Goal: Task Accomplishment & Management: Manage account settings

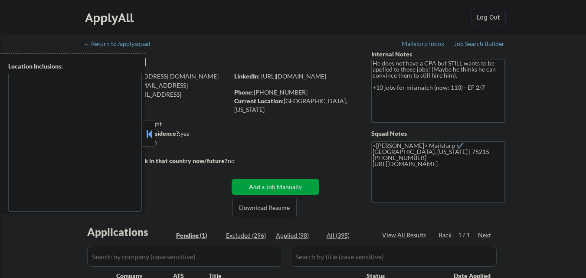
click at [154, 142] on div at bounding box center [149, 134] width 12 height 26
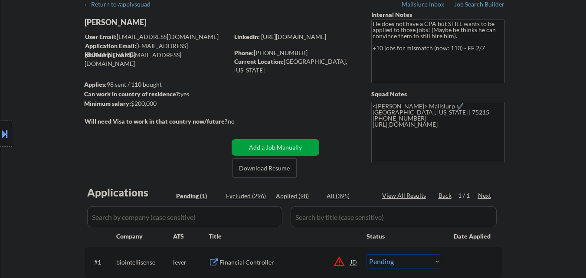
scroll to position [87, 0]
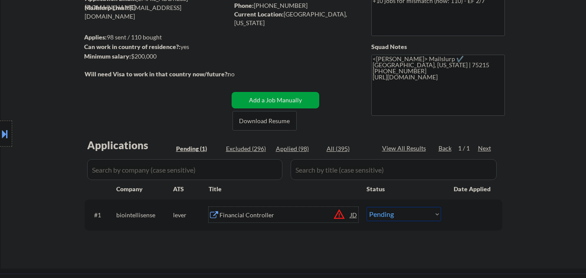
click at [286, 217] on div "Financial Controller" at bounding box center [285, 215] width 131 height 9
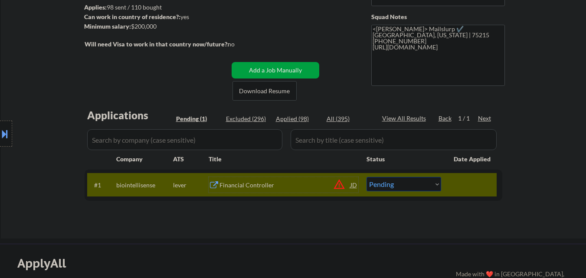
scroll to position [130, 0]
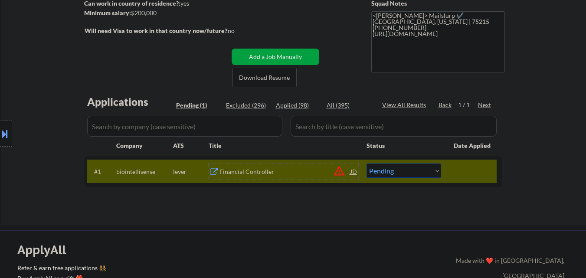
click at [411, 173] on select "Choose an option... Pending Applied Excluded (Questions) Excluded (Expired) Exc…" at bounding box center [404, 171] width 75 height 14
select select ""excluded__bad_match_""
click at [367, 164] on select "Choose an option... Pending Applied Excluded (Questions) Excluded (Expired) Exc…" at bounding box center [404, 171] width 75 height 14
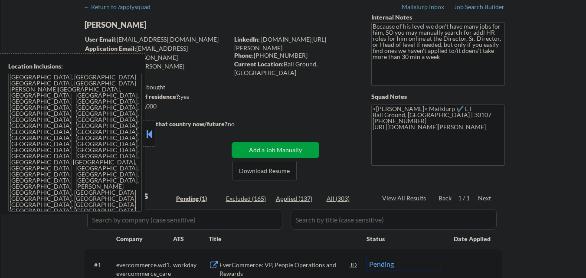
scroll to position [87, 0]
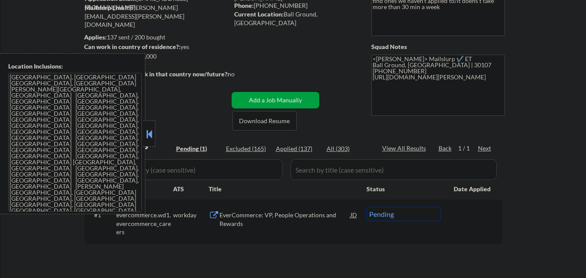
click at [151, 134] on button at bounding box center [150, 134] width 10 height 13
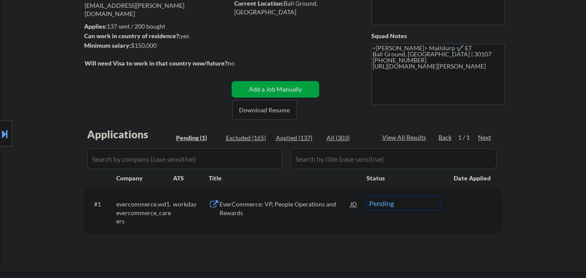
scroll to position [130, 0]
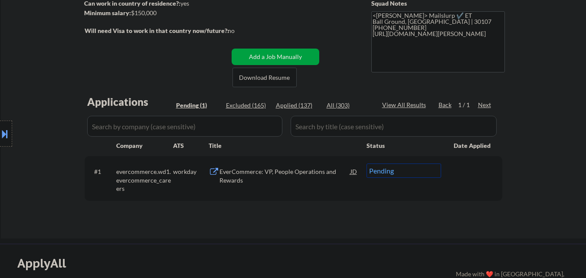
click at [251, 173] on div "EverCommerce: VP, People Operations and Rewards" at bounding box center [285, 176] width 131 height 17
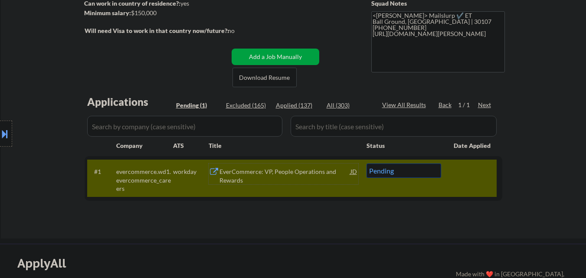
click at [409, 173] on select "Choose an option... Pending Applied Excluded (Questions) Excluded (Expired) Exc…" at bounding box center [404, 171] width 75 height 14
select select ""excluded""
click at [367, 164] on select "Choose an option... Pending Applied Excluded (Questions) Excluded (Expired) Exc…" at bounding box center [404, 171] width 75 height 14
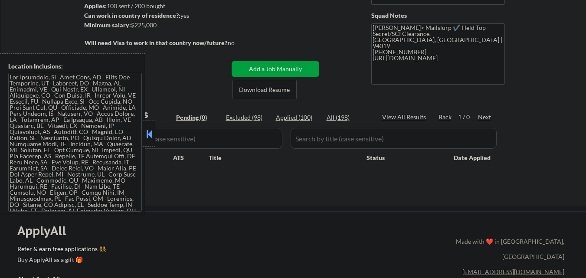
scroll to position [130, 0]
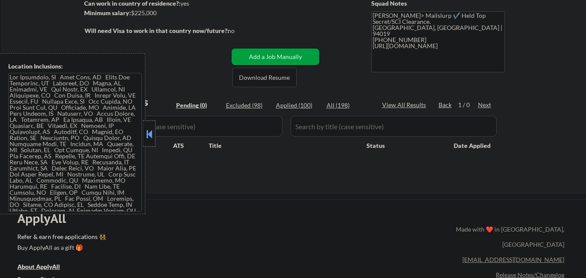
click at [151, 141] on div at bounding box center [149, 134] width 12 height 26
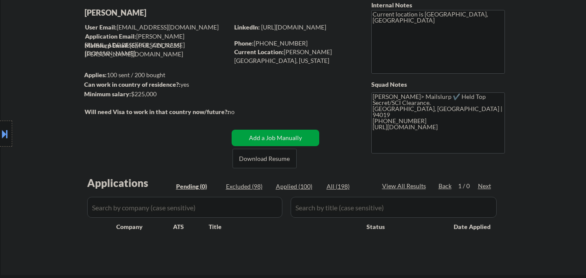
scroll to position [0, 0]
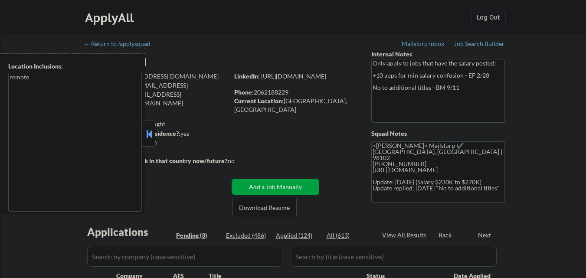
select select ""pending""
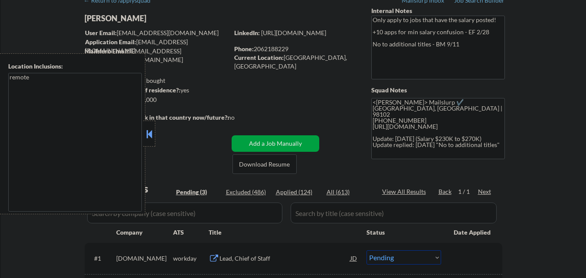
click at [150, 134] on button at bounding box center [150, 134] width 10 height 13
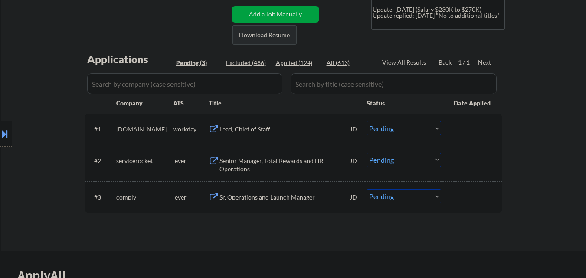
scroll to position [174, 0]
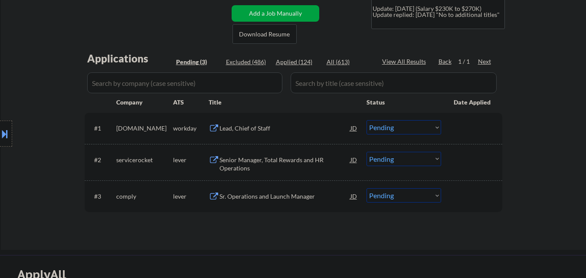
click at [299, 197] on div "Sr. Operations and Launch Manager" at bounding box center [285, 196] width 131 height 9
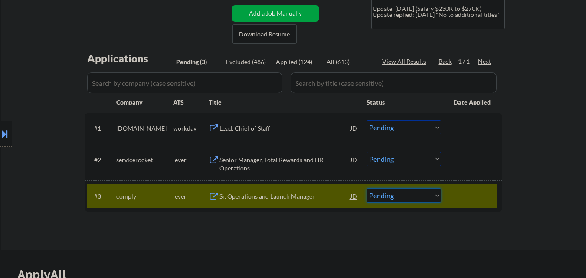
click at [421, 192] on select "Choose an option... Pending Applied Excluded (Questions) Excluded (Expired) Exc…" at bounding box center [404, 195] width 75 height 14
select select ""excluded__salary_""
click at [367, 188] on select "Choose an option... Pending Applied Excluded (Questions) Excluded (Expired) Exc…" at bounding box center [404, 195] width 75 height 14
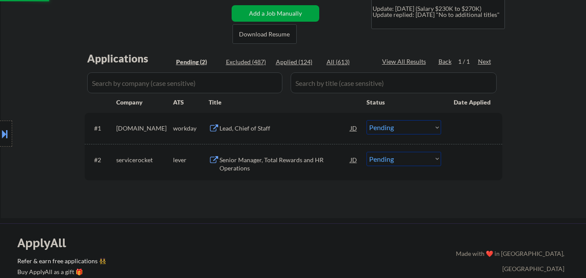
click at [280, 160] on div "Senior Manager, Total Rewards and HR Operations" at bounding box center [285, 164] width 131 height 17
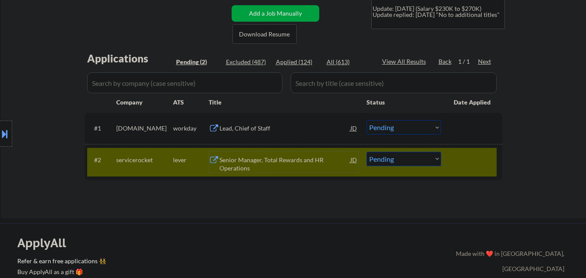
click at [417, 159] on select "Choose an option... Pending Applied Excluded (Questions) Excluded (Expired) Exc…" at bounding box center [404, 159] width 75 height 14
select select ""excluded__salary_""
click at [367, 152] on select "Choose an option... Pending Applied Excluded (Questions) Excluded (Expired) Exc…" at bounding box center [404, 159] width 75 height 14
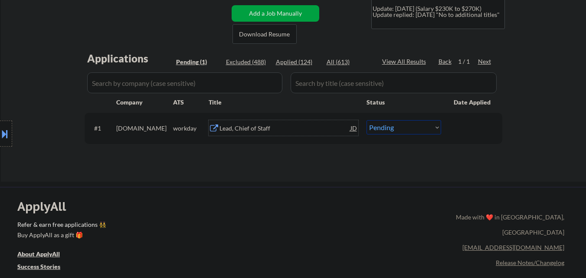
click at [298, 127] on div "Lead, Chief of Staff" at bounding box center [285, 128] width 131 height 9
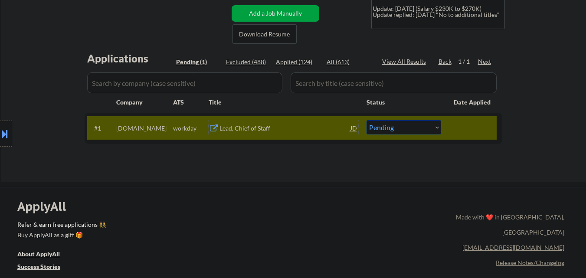
click at [435, 123] on select "Choose an option... Pending Applied Excluded (Questions) Excluded (Expired) Exc…" at bounding box center [404, 127] width 75 height 14
select select ""excluded__salary_""
click at [367, 120] on select "Choose an option... Pending Applied Excluded (Questions) Excluded (Expired) Exc…" at bounding box center [404, 127] width 75 height 14
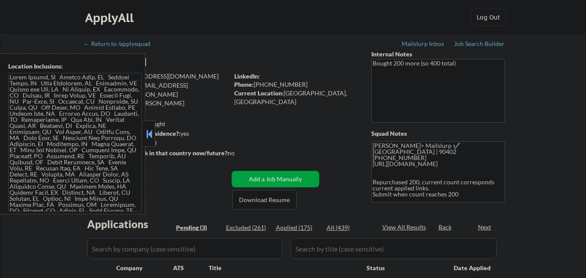
select select ""pending""
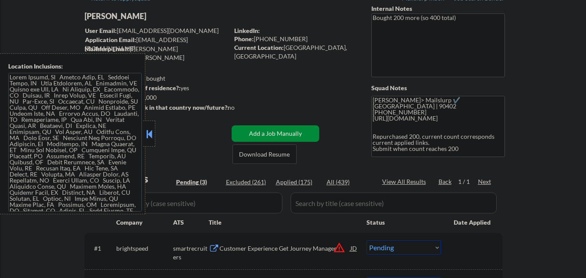
scroll to position [87, 0]
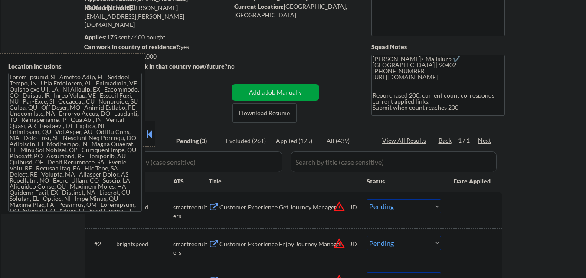
click at [149, 136] on button at bounding box center [150, 134] width 10 height 13
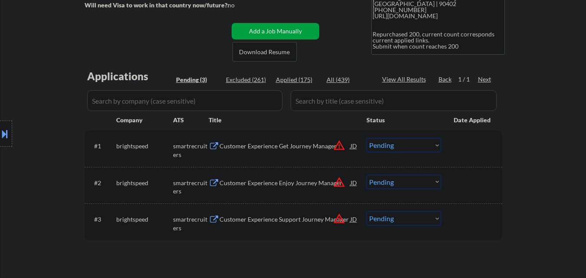
scroll to position [217, 0]
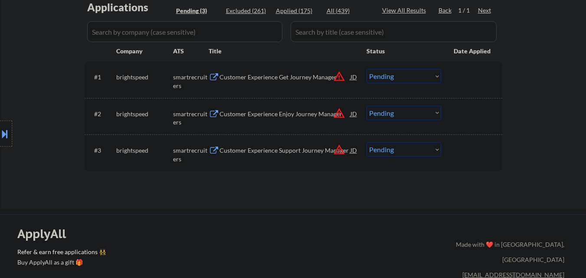
click at [5, 137] on button at bounding box center [5, 134] width 10 height 14
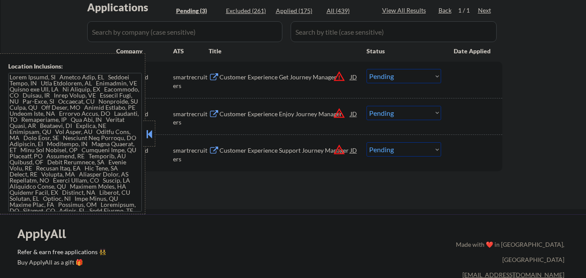
click at [338, 75] on button "warning_amber" at bounding box center [339, 76] width 12 height 12
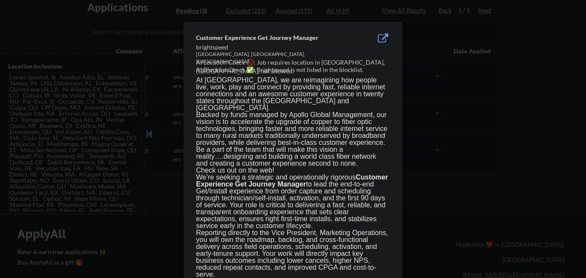
click at [178, 222] on div at bounding box center [293, 139] width 586 height 278
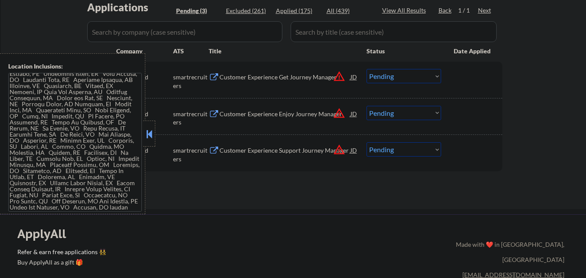
scroll to position [192, 0]
click at [340, 113] on button "warning_amber" at bounding box center [339, 113] width 12 height 12
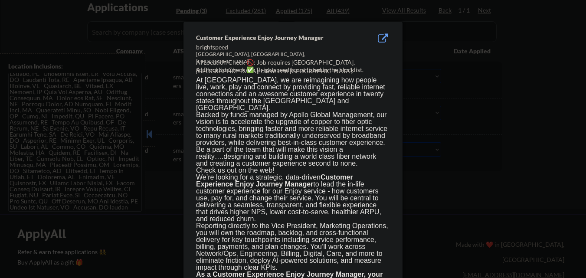
click at [102, 190] on div at bounding box center [293, 139] width 586 height 278
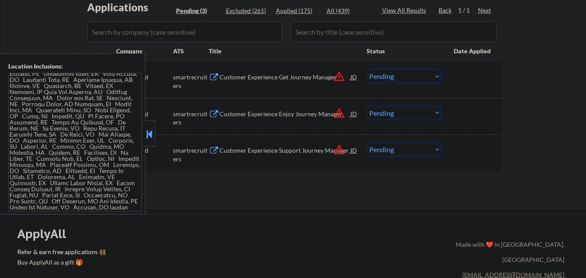
click at [340, 150] on button "warning_amber" at bounding box center [339, 150] width 12 height 12
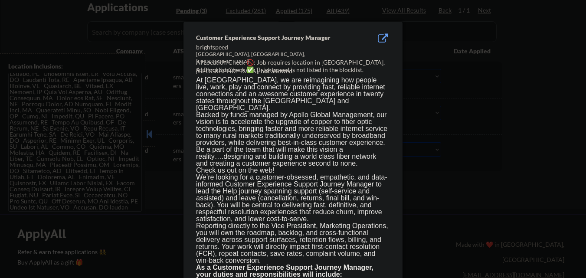
click at [101, 170] on div at bounding box center [293, 139] width 586 height 278
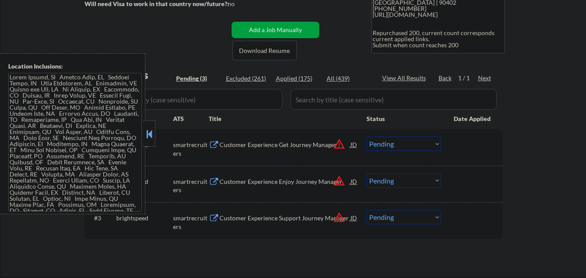
scroll to position [217, 0]
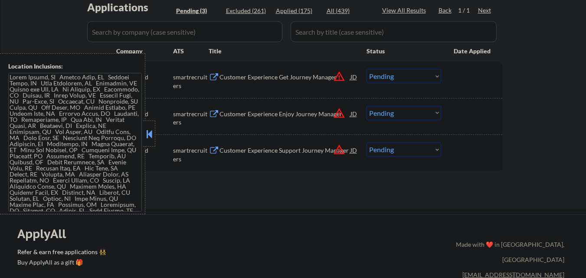
click at [151, 141] on div at bounding box center [149, 134] width 12 height 26
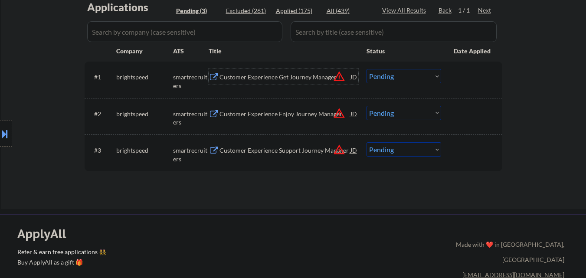
click at [298, 77] on div "Customer Experience Get Journey Manager" at bounding box center [285, 77] width 131 height 9
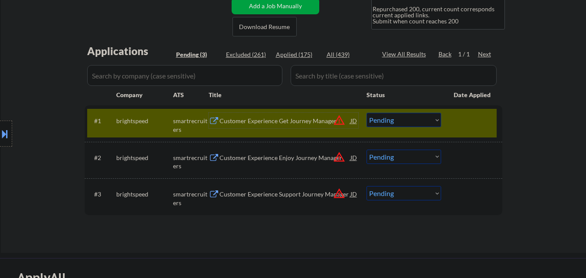
scroll to position [174, 0]
click at [268, 119] on div "Customer Experience Get Journey Manager" at bounding box center [285, 120] width 131 height 9
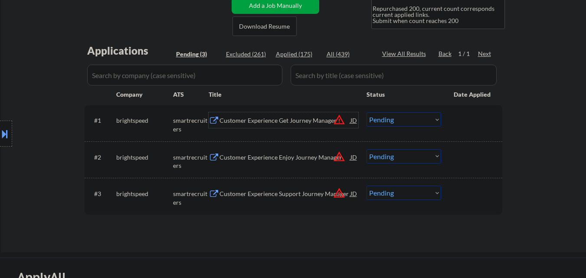
click at [403, 121] on select "Choose an option... Pending Applied Excluded (Questions) Excluded (Expired) Exc…" at bounding box center [404, 119] width 75 height 14
click at [367, 112] on select "Choose an option... Pending Applied Excluded (Questions) Excluded (Expired) Exc…" at bounding box center [404, 119] width 75 height 14
select select ""pending""
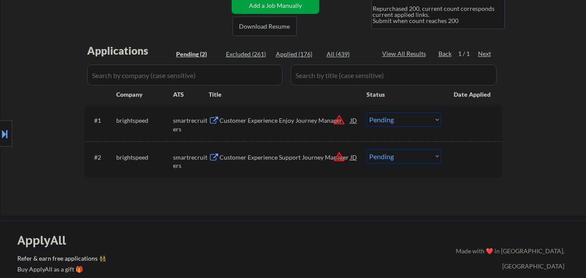
click at [306, 122] on div "Customer Experience Enjoy Journey Manager" at bounding box center [285, 120] width 131 height 9
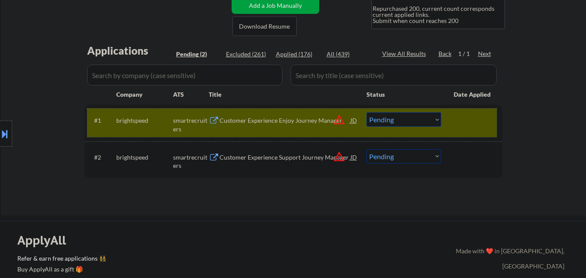
click at [483, 122] on div at bounding box center [473, 120] width 38 height 16
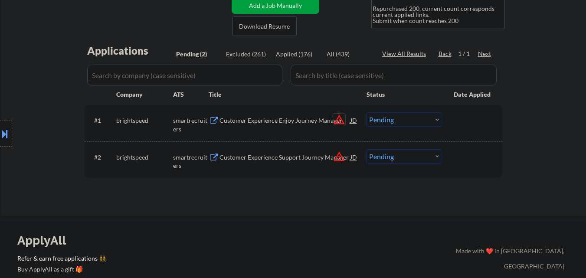
click at [340, 122] on button "warning_amber" at bounding box center [339, 120] width 12 height 12
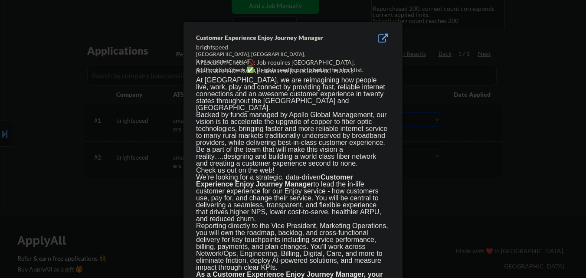
click at [477, 130] on div at bounding box center [293, 139] width 586 height 278
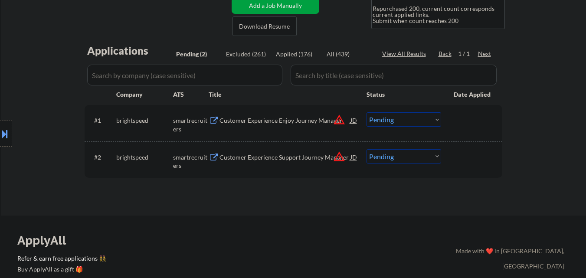
click at [304, 52] on div "Applied (176)" at bounding box center [297, 54] width 43 height 9
select select ""applied""
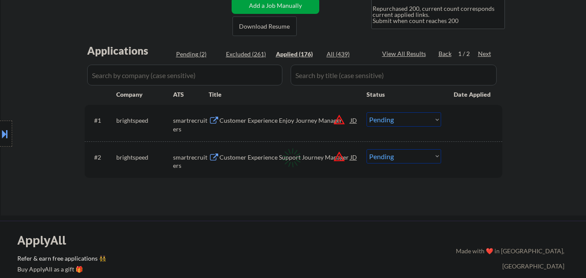
select select ""applied""
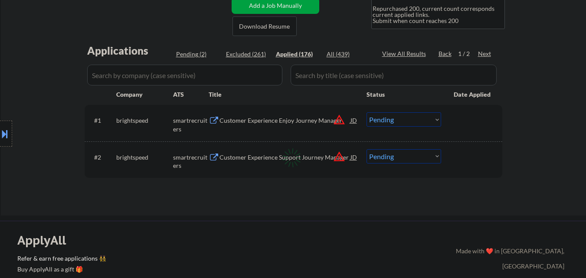
select select ""applied""
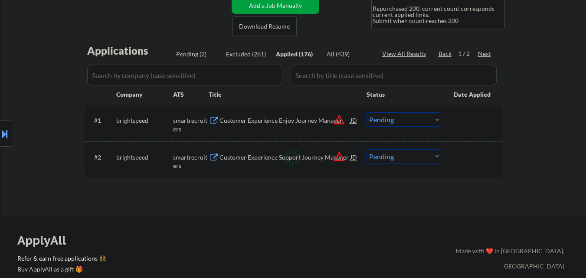
select select ""applied""
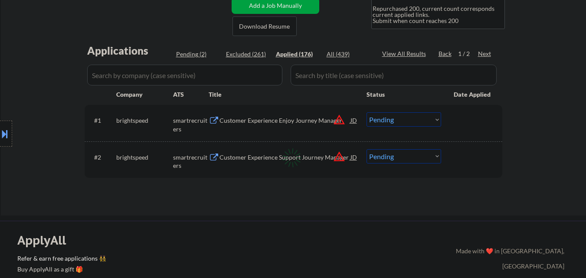
select select ""applied""
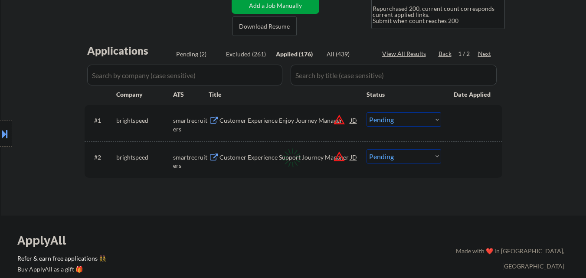
select select ""applied""
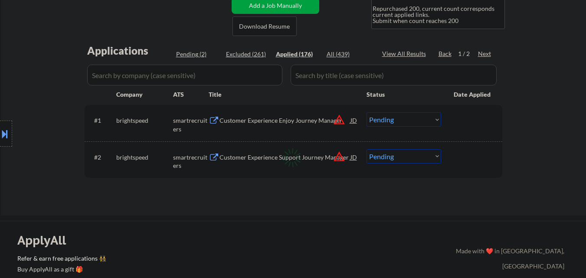
select select ""applied""
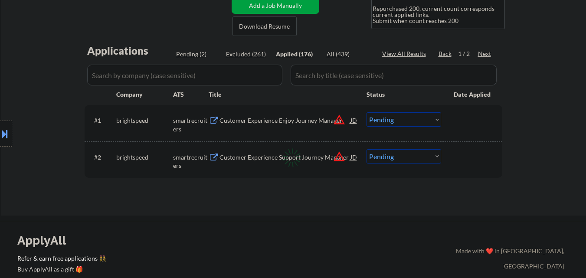
select select ""applied""
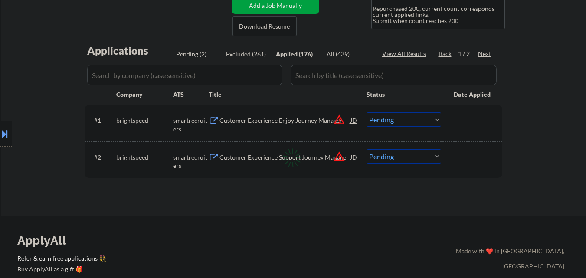
select select ""applied""
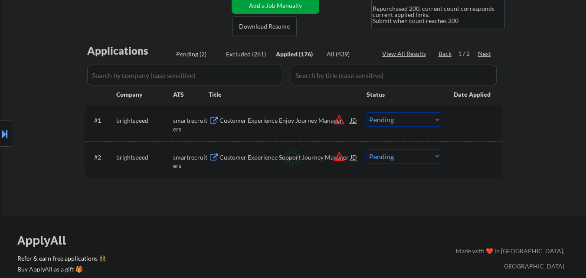
select select ""applied""
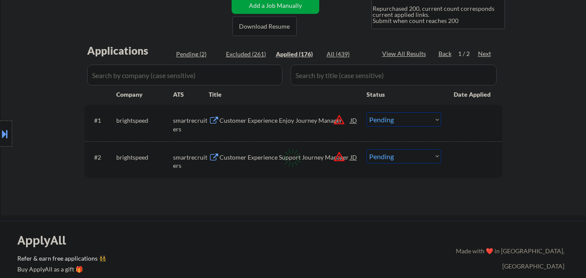
select select ""applied""
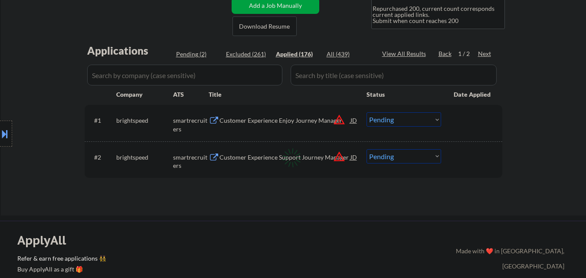
select select ""applied""
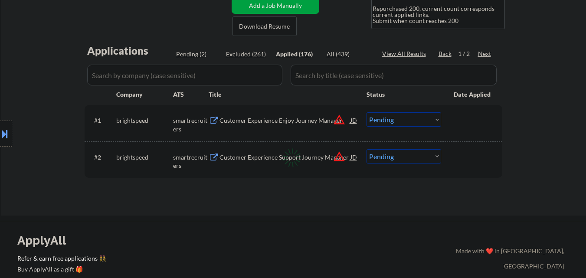
select select ""applied""
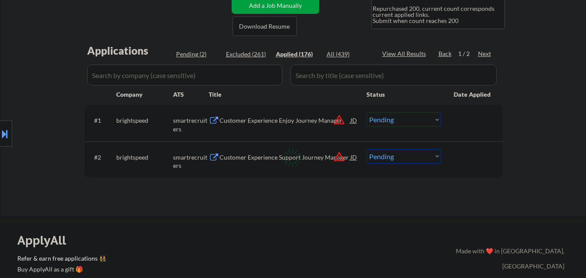
select select ""applied""
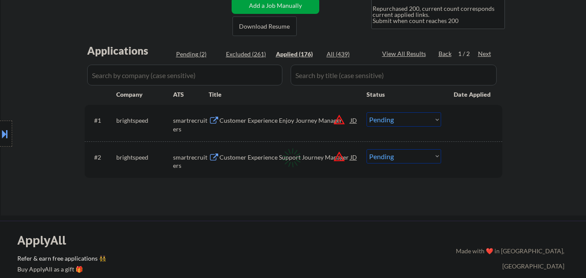
select select ""applied""
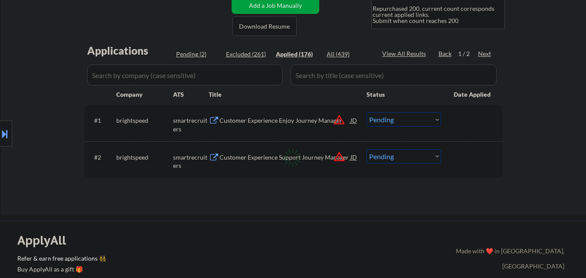
select select ""applied""
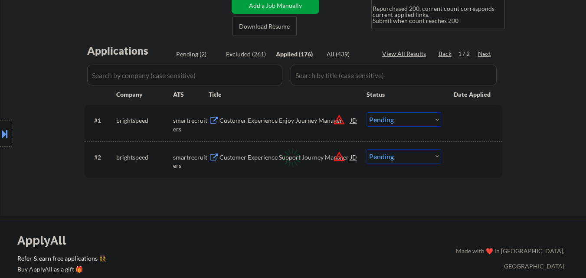
select select ""applied""
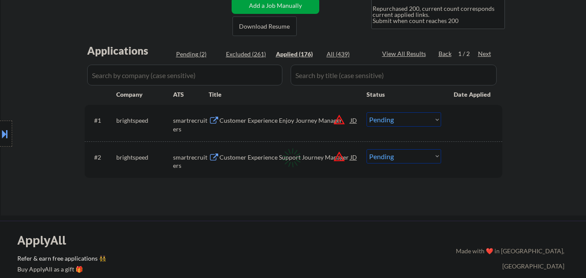
select select ""applied""
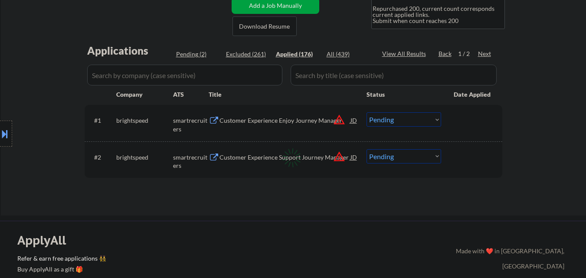
select select ""applied""
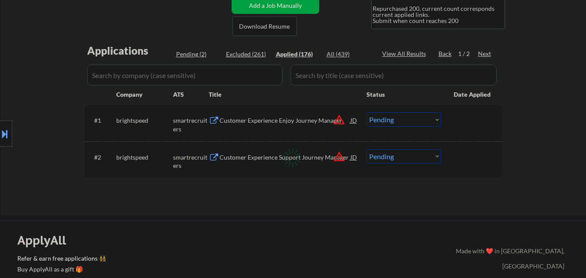
select select ""applied""
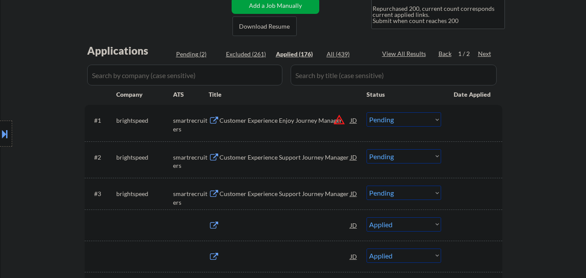
select select ""applied""
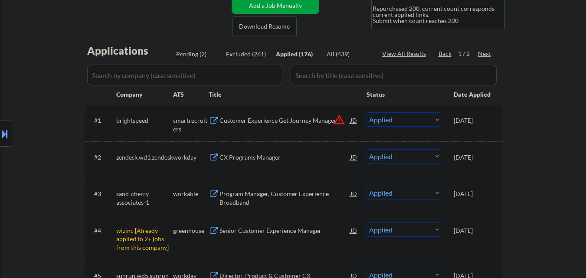
click at [190, 51] on div "Pending (2)" at bounding box center [197, 54] width 43 height 9
select select ""pending""
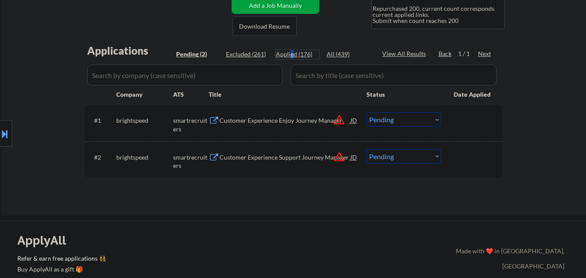
click at [292, 51] on div "Applied (176)" at bounding box center [297, 54] width 43 height 9
select select ""applied""
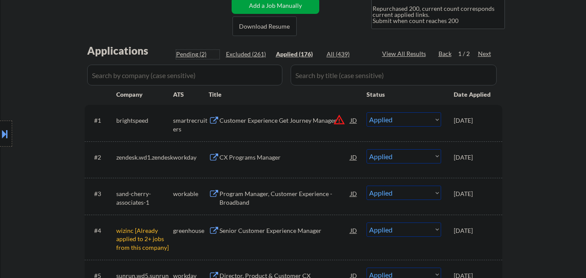
click at [192, 55] on div "Pending (2)" at bounding box center [197, 54] width 43 height 9
select select ""pending""
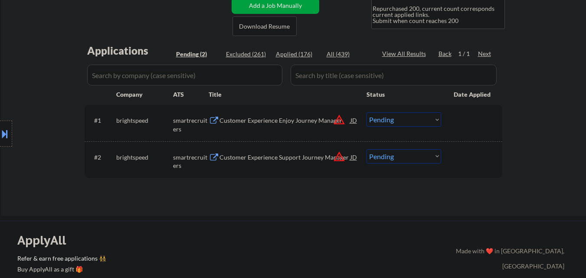
click at [312, 48] on div "Applications Pending (2) Excluded (261) Applied (176) All (439) View All Result…" at bounding box center [294, 121] width 418 height 156
click at [292, 53] on div "Applied (176)" at bounding box center [297, 54] width 43 height 9
select select ""applied""
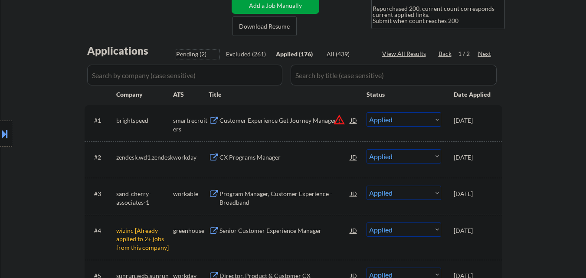
click at [192, 54] on div "Pending (2)" at bounding box center [197, 54] width 43 height 9
select select ""pending""
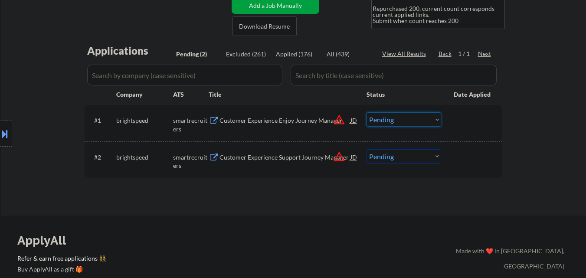
drag, startPoint x: 426, startPoint y: 121, endPoint x: 424, endPoint y: 126, distance: 5.4
click at [426, 121] on select "Choose an option... Pending Applied Excluded (Questions) Excluded (Expired) Exc…" at bounding box center [404, 119] width 75 height 14
click at [367, 112] on select "Choose an option... Pending Applied Excluded (Questions) Excluded (Expired) Exc…" at bounding box center [404, 119] width 75 height 14
click at [416, 150] on select "Choose an option... Pending Applied Excluded (Questions) Excluded (Expired) Exc…" at bounding box center [404, 156] width 75 height 14
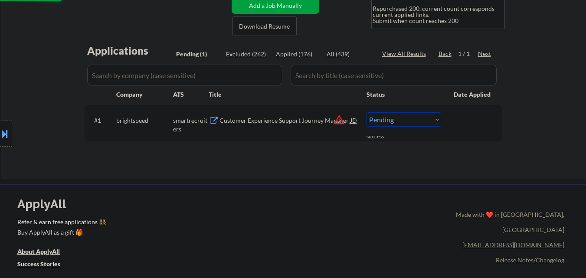
drag, startPoint x: 483, startPoint y: 144, endPoint x: 442, endPoint y: 130, distance: 43.2
click at [480, 144] on div "Applications Pending (1) Excluded (262) Applied (176) All (439) View All Result…" at bounding box center [294, 102] width 418 height 119
drag, startPoint x: 414, startPoint y: 119, endPoint x: 414, endPoint y: 124, distance: 4.8
click at [414, 120] on select "Choose an option... Pending Applied Excluded (Questions) Excluded (Expired) Exc…" at bounding box center [404, 119] width 75 height 14
select select ""excluded__other_""
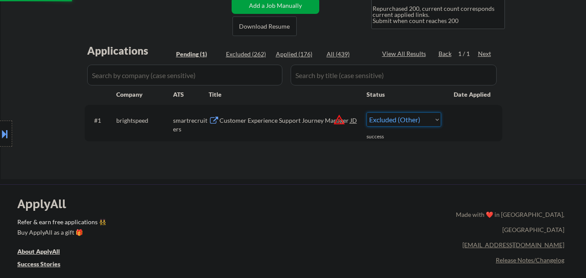
click at [367, 112] on select "Choose an option... Pending Applied Excluded (Questions) Excluded (Expired) Exc…" at bounding box center [404, 119] width 75 height 14
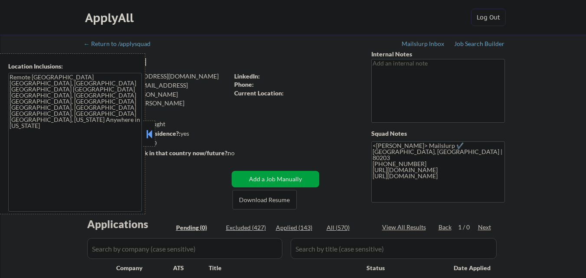
click at [155, 135] on div at bounding box center [149, 134] width 12 height 26
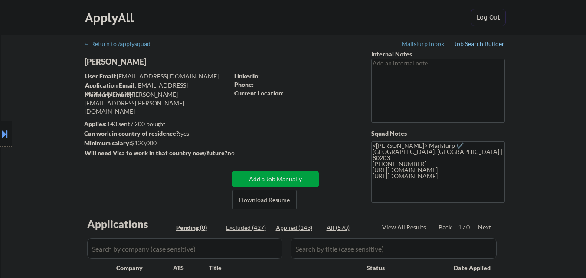
click at [479, 45] on div "Job Search Builder" at bounding box center [479, 44] width 51 height 6
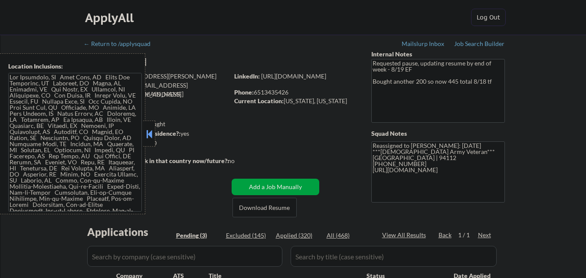
select select ""pending""
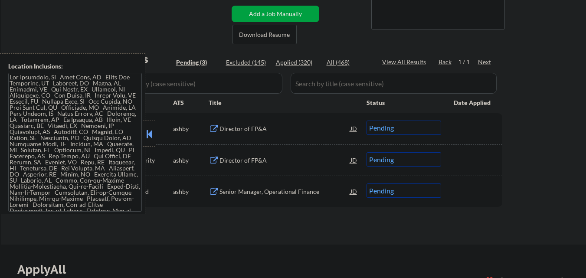
scroll to position [174, 0]
click at [146, 135] on button at bounding box center [150, 134] width 10 height 13
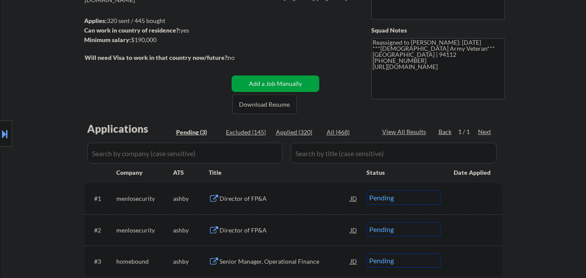
scroll to position [0, 0]
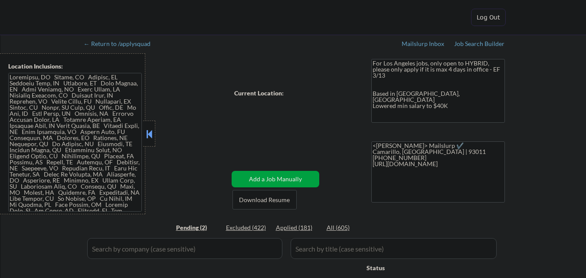
select select ""pending""
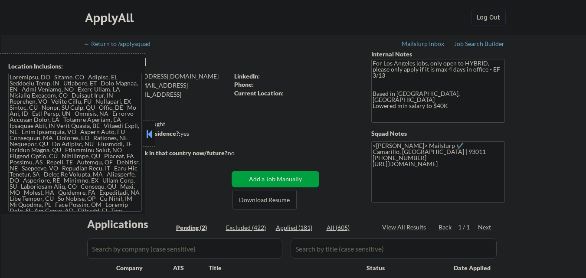
click at [152, 132] on button at bounding box center [150, 134] width 10 height 13
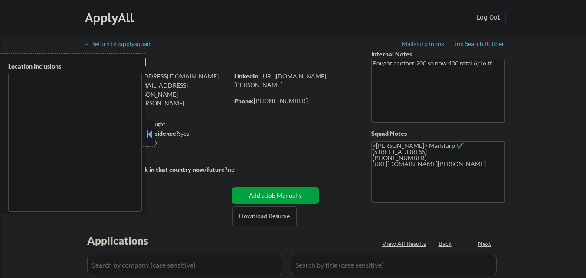
type textarea "[GEOGRAPHIC_DATA], [GEOGRAPHIC_DATA] [GEOGRAPHIC_DATA], [GEOGRAPHIC_DATA] [GEOG…"
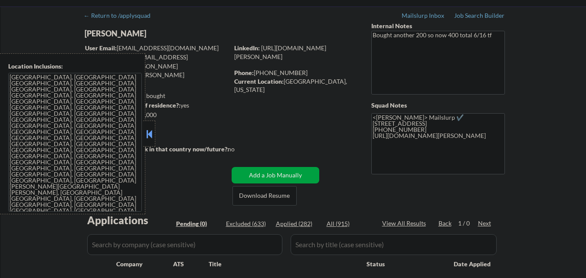
scroll to position [43, 0]
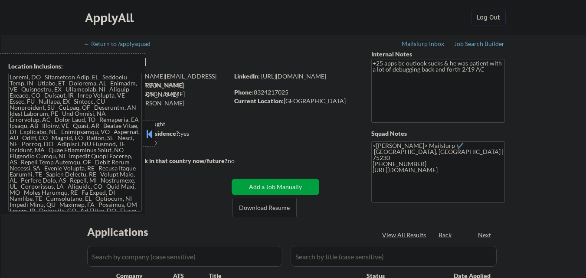
select select ""pending""
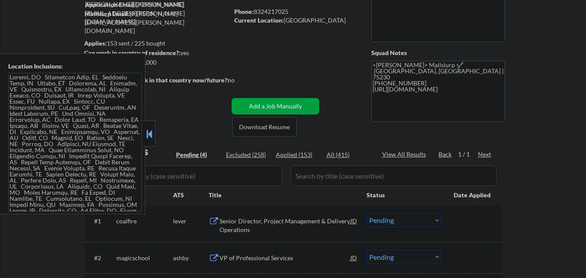
scroll to position [87, 0]
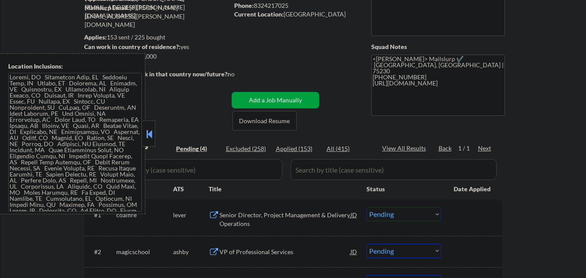
click at [148, 130] on button at bounding box center [150, 134] width 10 height 13
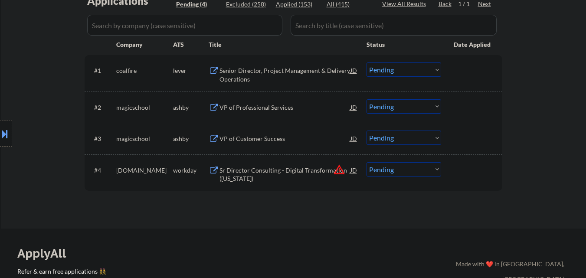
scroll to position [217, 0]
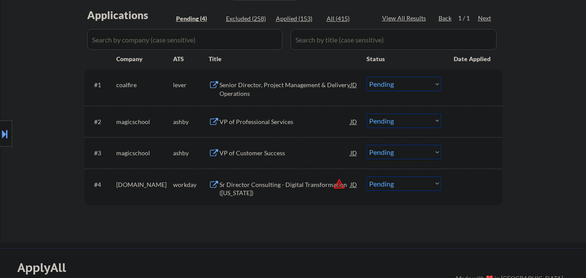
click at [295, 89] on div "Senior Director, Project Management & Delivery Operations" at bounding box center [285, 89] width 131 height 17
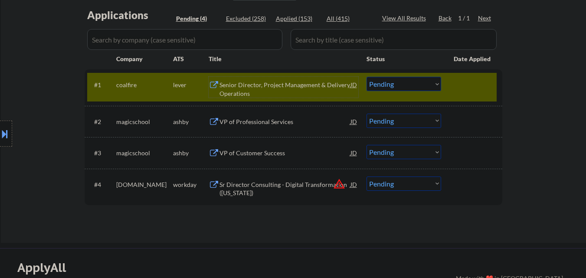
click at [413, 82] on select "Choose an option... Pending Applied Excluded (Questions) Excluded (Expired) Exc…" at bounding box center [404, 84] width 75 height 14
click at [367, 77] on select "Choose an option... Pending Applied Excluded (Questions) Excluded (Expired) Exc…" at bounding box center [404, 84] width 75 height 14
drag, startPoint x: 467, startPoint y: 88, endPoint x: 453, endPoint y: 91, distance: 14.3
click at [467, 88] on div at bounding box center [473, 85] width 38 height 16
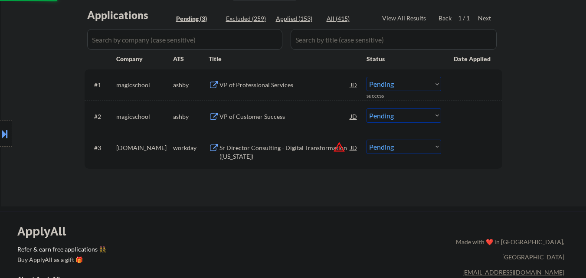
click at [312, 84] on div "VP of Professional Services" at bounding box center [285, 85] width 131 height 9
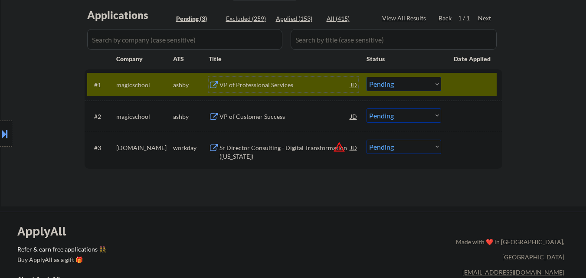
click at [0, 141] on div at bounding box center [6, 134] width 12 height 26
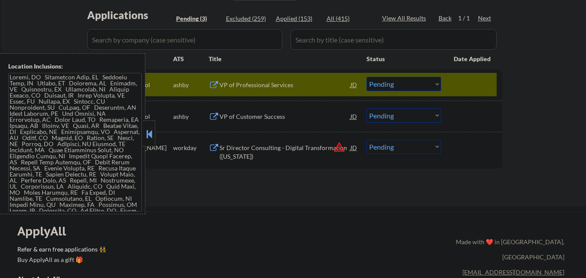
drag, startPoint x: 148, startPoint y: 134, endPoint x: 154, endPoint y: 138, distance: 7.8
click at [148, 134] on button at bounding box center [150, 134] width 10 height 13
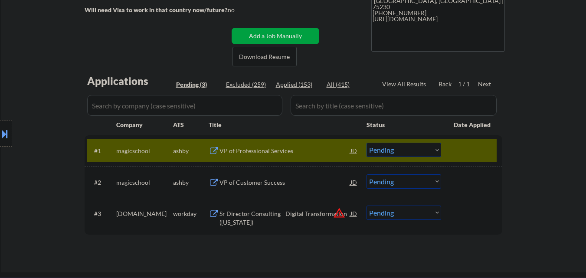
scroll to position [174, 0]
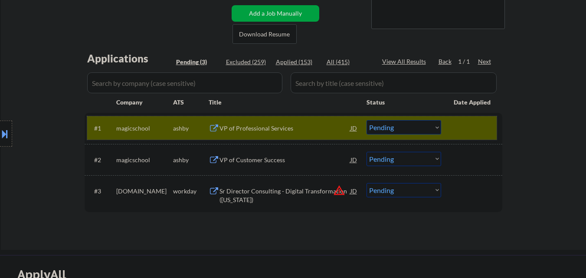
click at [483, 121] on div at bounding box center [473, 128] width 38 height 16
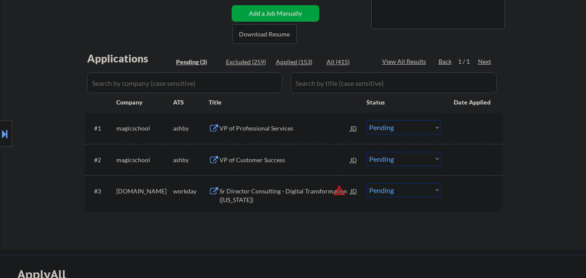
click at [482, 121] on div at bounding box center [473, 128] width 38 height 16
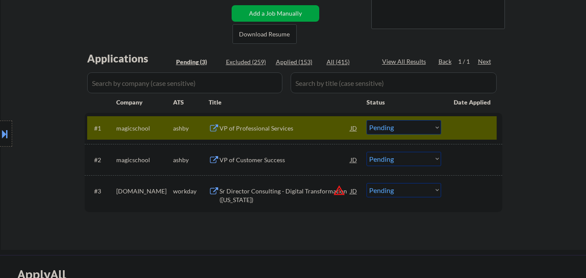
click at [481, 121] on div at bounding box center [473, 128] width 38 height 16
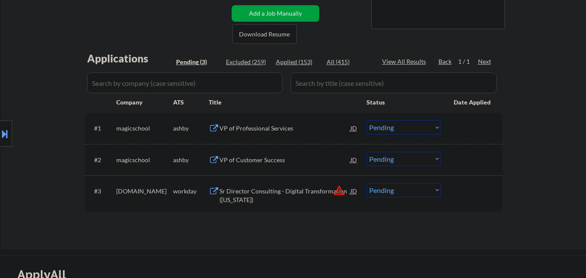
click at [474, 128] on div at bounding box center [473, 128] width 38 height 16
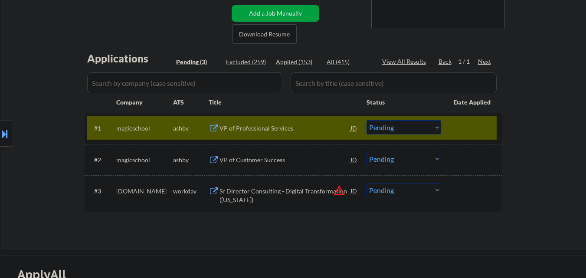
click at [468, 131] on div at bounding box center [473, 128] width 38 height 16
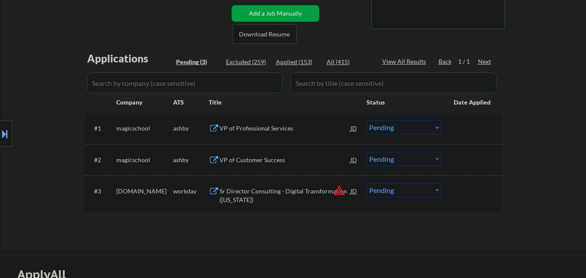
click at [472, 127] on div at bounding box center [473, 128] width 38 height 16
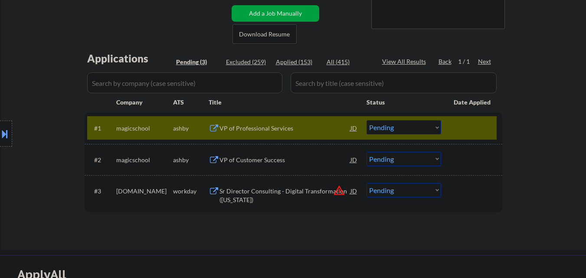
click at [476, 118] on div "#1 magicschool ashby VP of Professional Services JD Choose an option... Pending…" at bounding box center [292, 127] width 410 height 23
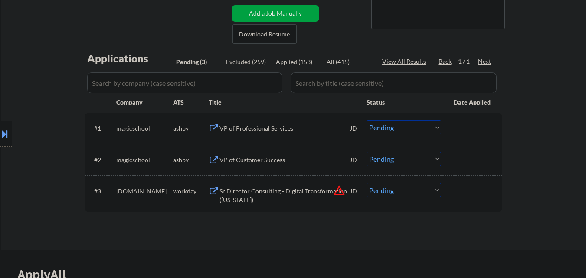
click at [479, 120] on div "#1 magicschool ashby VP of Professional Services JD Choose an option... Pending…" at bounding box center [292, 127] width 410 height 23
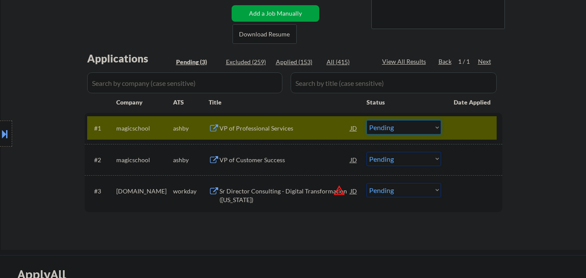
click at [435, 124] on select "Choose an option... Pending Applied Excluded (Questions) Excluded (Expired) Exc…" at bounding box center [404, 127] width 75 height 14
click at [367, 120] on select "Choose an option... Pending Applied Excluded (Questions) Excluded (Expired) Exc…" at bounding box center [404, 127] width 75 height 14
click at [470, 123] on div at bounding box center [473, 128] width 38 height 16
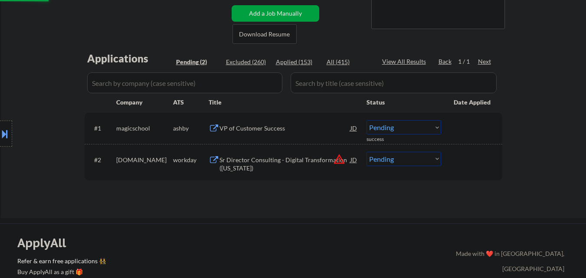
click at [311, 129] on div "VP of Customer Success" at bounding box center [285, 128] width 131 height 9
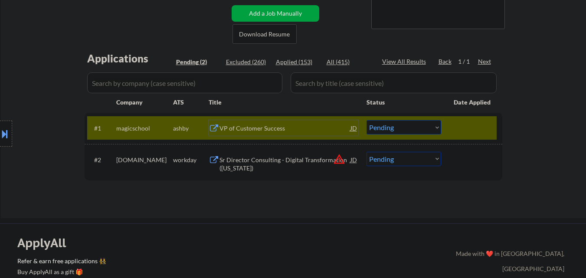
click at [420, 125] on select "Choose an option... Pending Applied Excluded (Questions) Excluded (Expired) Exc…" at bounding box center [404, 127] width 75 height 14
click at [367, 120] on select "Choose an option... Pending Applied Excluded (Questions) Excluded (Expired) Exc…" at bounding box center [404, 127] width 75 height 14
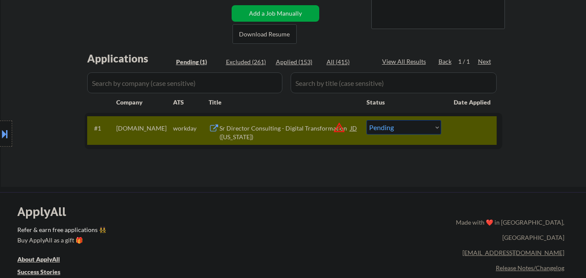
click at [1, 135] on button at bounding box center [5, 134] width 10 height 14
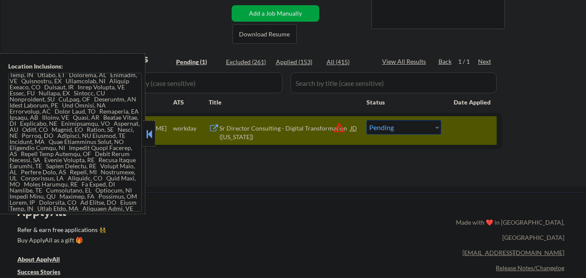
scroll to position [0, 0]
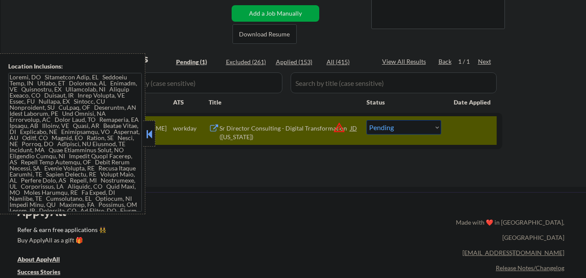
click at [338, 125] on button "warning_amber" at bounding box center [339, 128] width 12 height 12
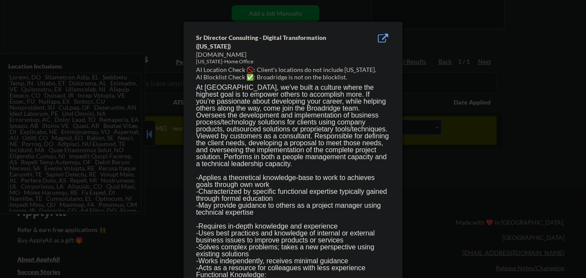
click at [429, 209] on div at bounding box center [293, 139] width 586 height 278
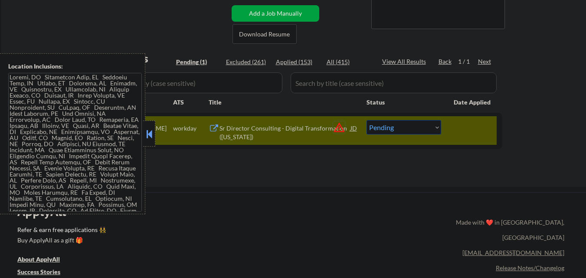
click at [339, 130] on button "warning_amber" at bounding box center [339, 128] width 12 height 12
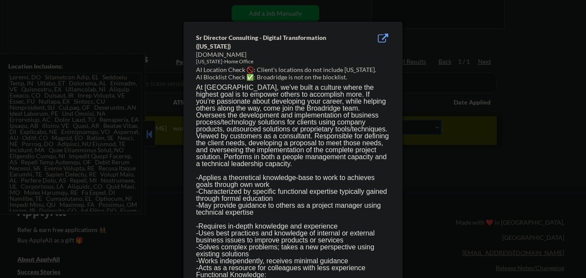
click at [423, 235] on div at bounding box center [293, 139] width 586 height 278
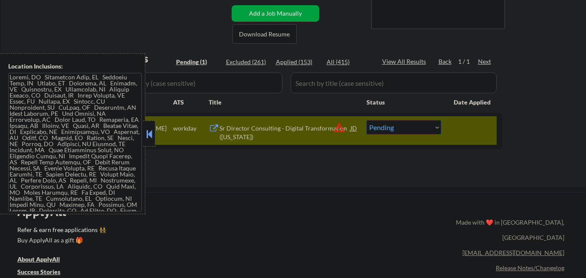
click at [425, 130] on select "Choose an option... Pending Applied Excluded (Questions) Excluded (Expired) Exc…" at bounding box center [404, 127] width 75 height 14
select select ""excluded__location_""
click at [367, 120] on select "Choose an option... Pending Applied Excluded (Questions) Excluded (Expired) Exc…" at bounding box center [404, 127] width 75 height 14
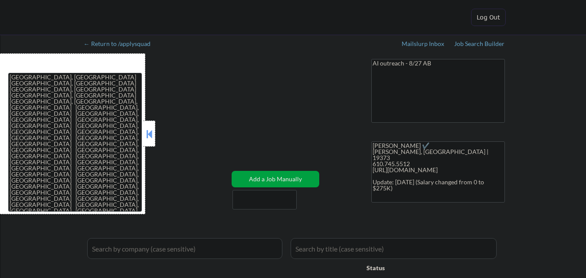
select select ""applied""
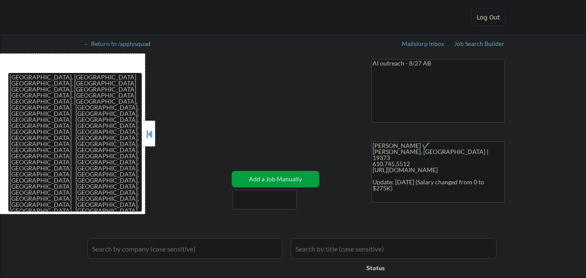
select select ""applied""
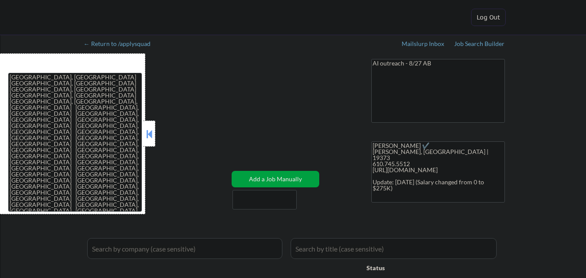
select select ""applied""
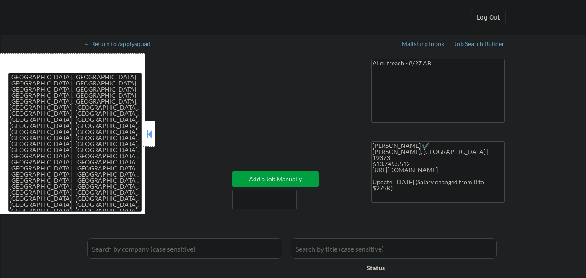
select select ""applied""
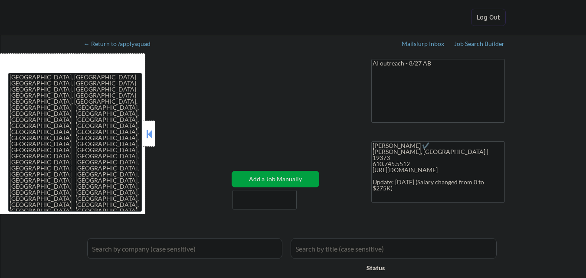
select select ""applied""
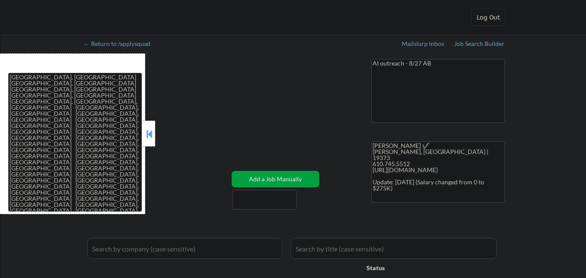
select select ""applied""
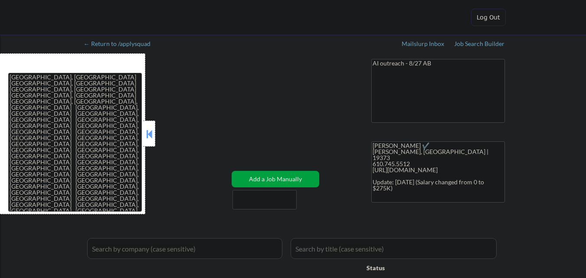
select select ""applied""
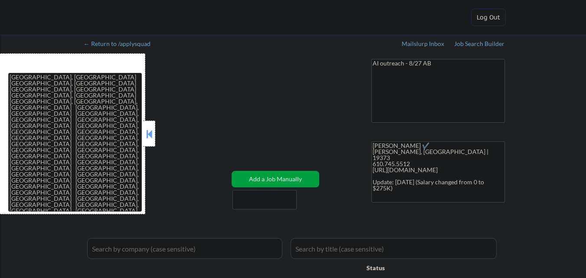
select select ""applied""
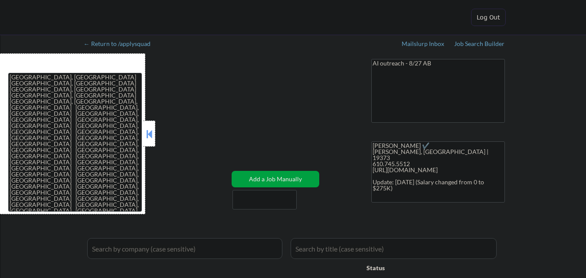
select select ""applied""
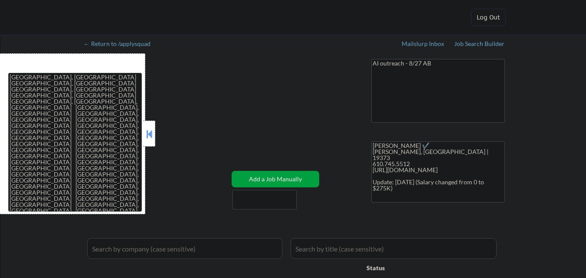
select select ""applied""
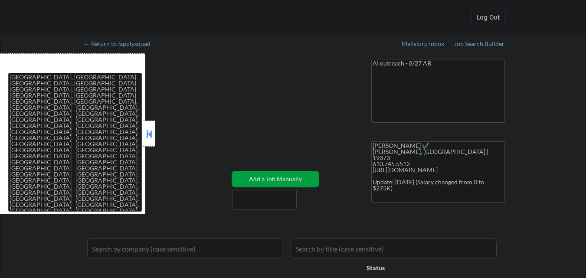
select select ""applied""
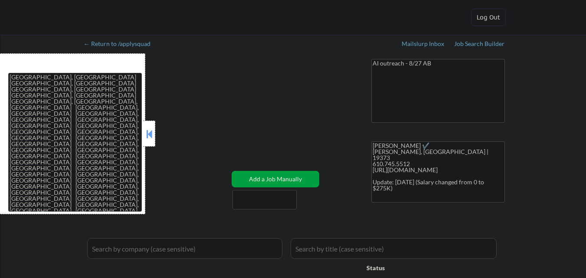
select select ""applied""
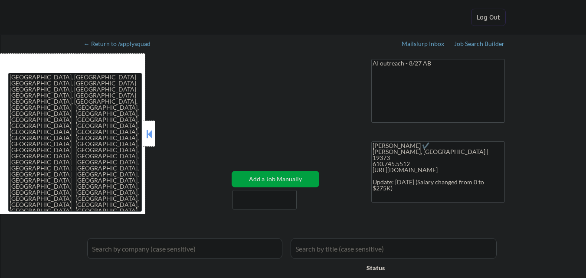
select select ""applied""
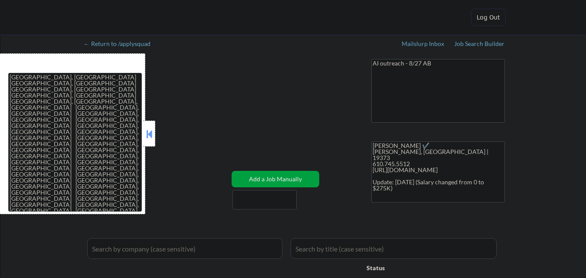
select select ""applied""
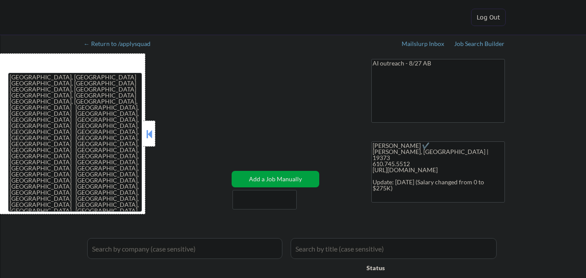
select select ""applied""
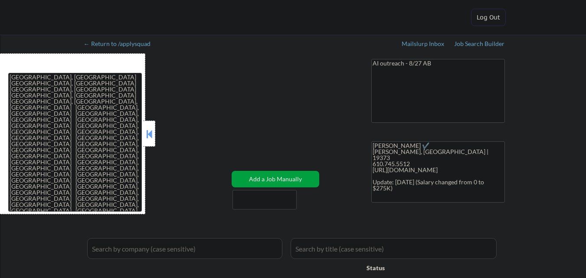
select select ""applied""
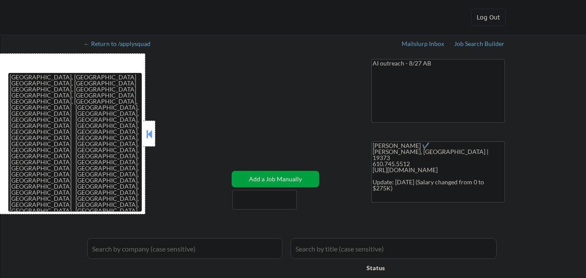
select select ""applied""
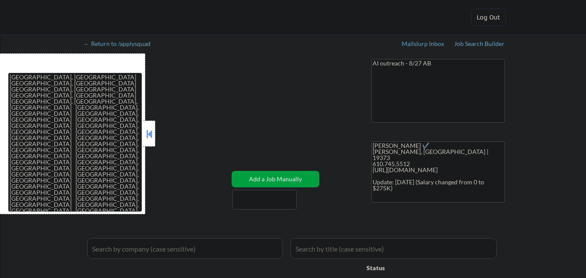
select select ""applied""
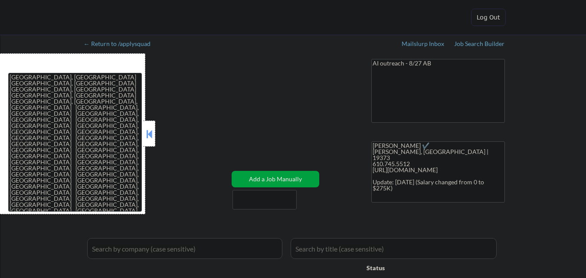
select select ""applied""
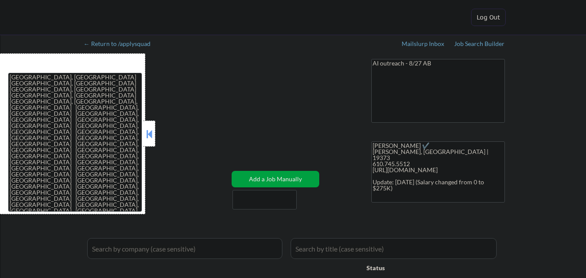
select select ""applied""
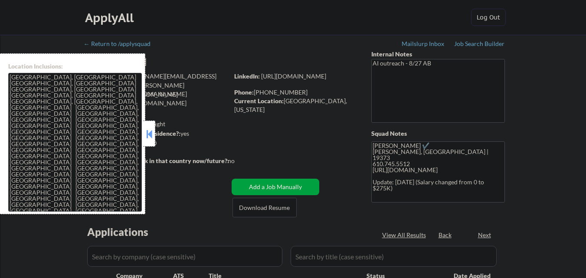
select select ""pending""
click at [151, 140] on button at bounding box center [150, 134] width 10 height 13
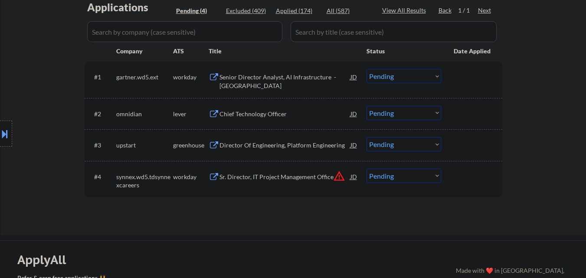
scroll to position [174, 0]
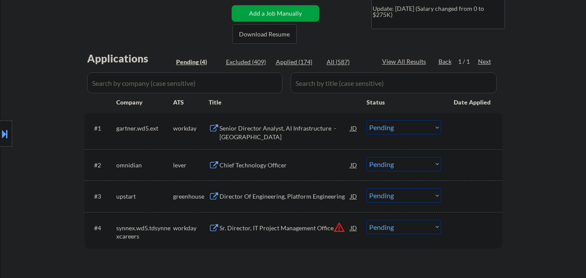
click at [279, 165] on div "Chief Technology Officer" at bounding box center [285, 165] width 131 height 9
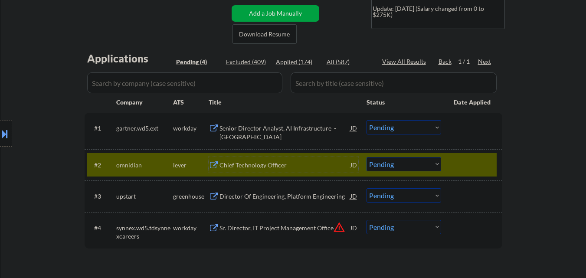
drag, startPoint x: 2, startPoint y: 145, endPoint x: 3, endPoint y: 136, distance: 8.3
click at [2, 143] on div at bounding box center [6, 134] width 12 height 26
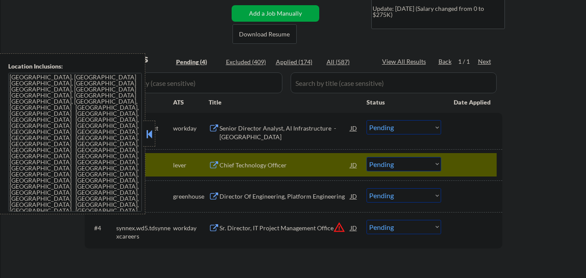
click at [149, 137] on button at bounding box center [150, 134] width 10 height 13
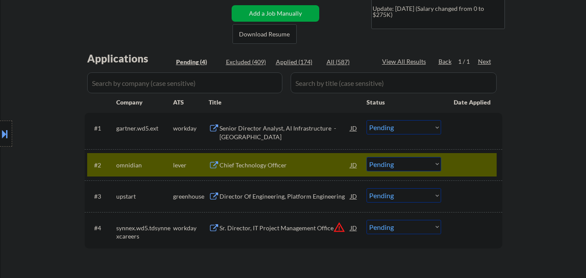
click at [397, 161] on select "Choose an option... Pending Applied Excluded (Questions) Excluded (Expired) Exc…" at bounding box center [404, 164] width 75 height 14
click at [367, 157] on select "Choose an option... Pending Applied Excluded (Questions) Excluded (Expired) Exc…" at bounding box center [404, 164] width 75 height 14
select select ""pending""
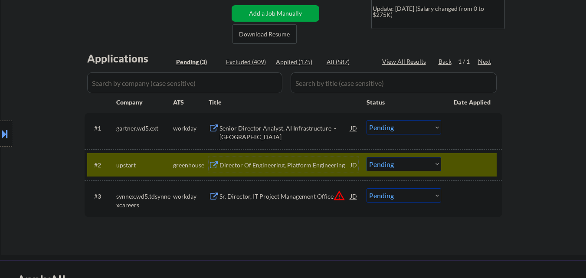
click at [237, 166] on div "Director Of Engineering, Platform Engineering" at bounding box center [285, 165] width 131 height 9
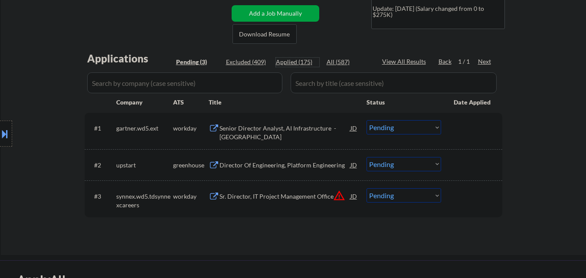
click at [303, 64] on div "Applied (175)" at bounding box center [297, 62] width 43 height 9
select select ""applied""
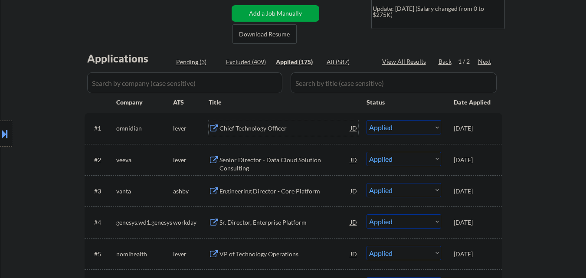
click at [259, 128] on div "Chief Technology Officer" at bounding box center [285, 128] width 131 height 9
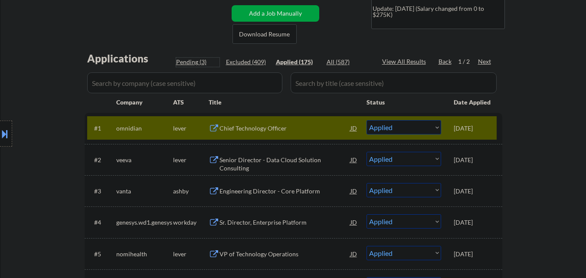
click at [191, 63] on div "Pending (3)" at bounding box center [197, 62] width 43 height 9
select select ""pending""
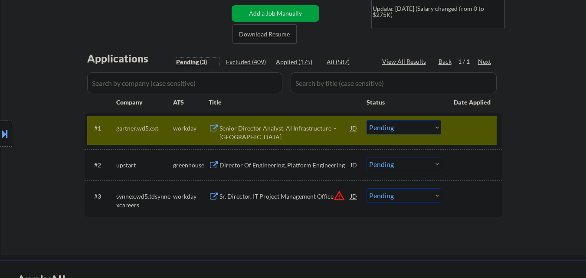
click at [457, 134] on div at bounding box center [473, 128] width 38 height 16
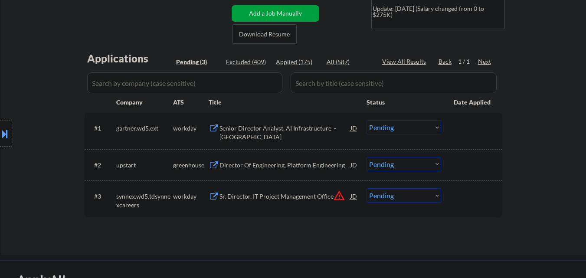
drag, startPoint x: 409, startPoint y: 165, endPoint x: 407, endPoint y: 170, distance: 5.2
click at [409, 165] on select "Choose an option... Pending Applied Excluded (Questions) Excluded (Expired) Exc…" at bounding box center [404, 164] width 75 height 14
click at [367, 157] on select "Choose an option... Pending Applied Excluded (Questions) Excluded (Expired) Exc…" at bounding box center [404, 164] width 75 height 14
select select ""pending""
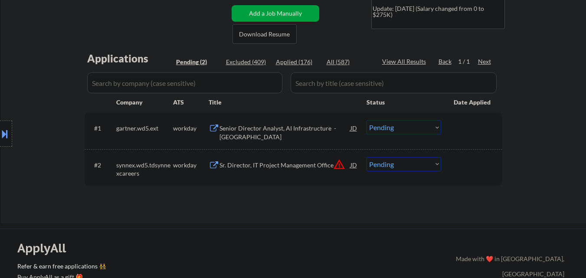
click at [5, 139] on button at bounding box center [5, 134] width 10 height 14
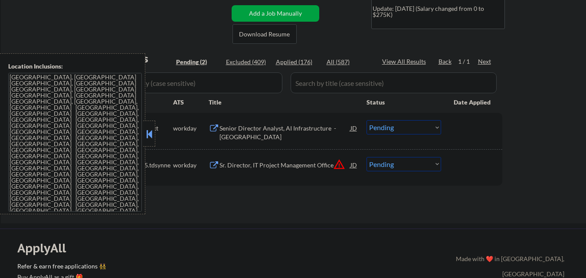
click at [145, 134] on button at bounding box center [150, 134] width 10 height 13
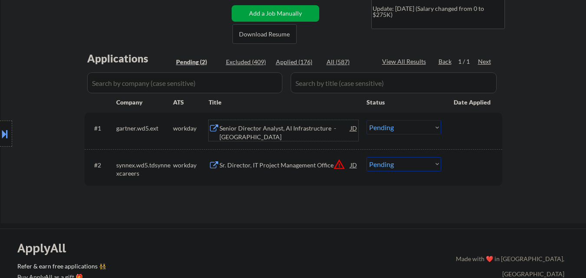
click at [295, 129] on div "Senior Director Analyst, AI Infrastructure - West Coast" at bounding box center [285, 132] width 131 height 17
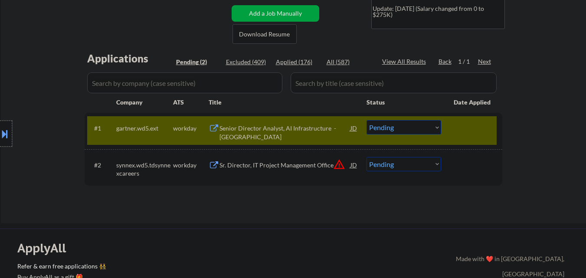
click at [0, 126] on div at bounding box center [6, 134] width 12 height 26
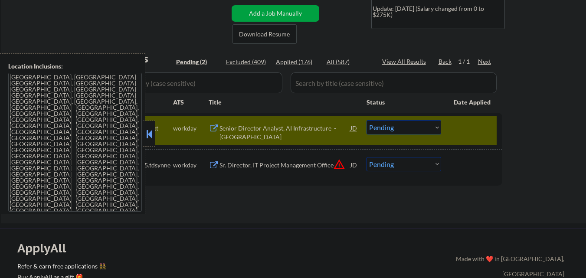
click at [163, 130] on div "gartner.wd5.ext" at bounding box center [144, 128] width 57 height 9
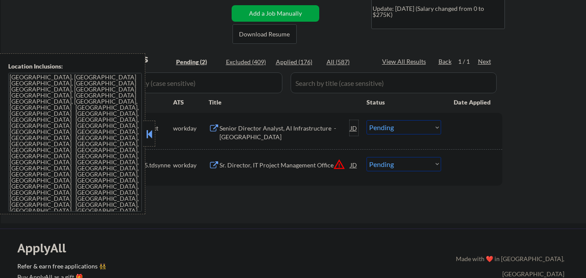
click at [353, 127] on div "JD" at bounding box center [354, 128] width 9 height 16
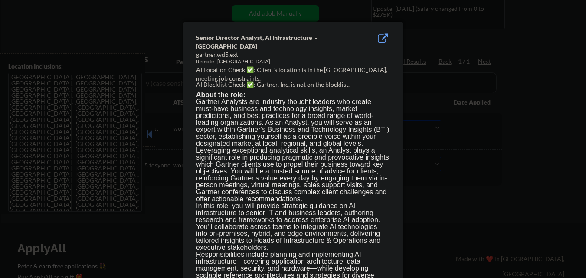
drag, startPoint x: 456, startPoint y: 189, endPoint x: 454, endPoint y: 104, distance: 85.1
click at [456, 189] on div at bounding box center [293, 139] width 586 height 278
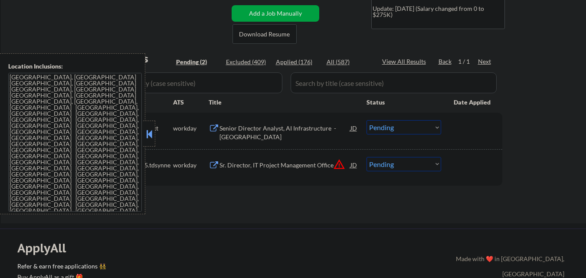
click at [153, 124] on div at bounding box center [149, 134] width 12 height 26
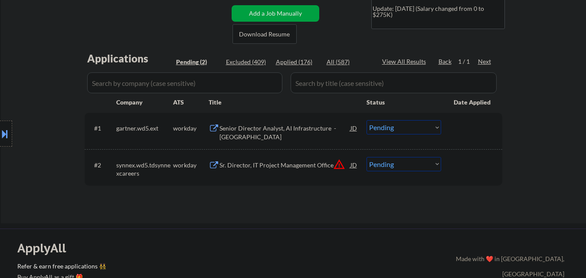
click at [414, 126] on select "Choose an option... Pending Applied Excluded (Questions) Excluded (Expired) Exc…" at bounding box center [404, 127] width 75 height 14
click at [367, 120] on select "Choose an option... Pending Applied Excluded (Questions) Excluded (Expired) Exc…" at bounding box center [404, 127] width 75 height 14
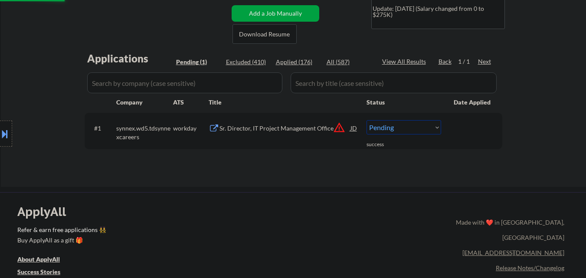
click at [336, 127] on button "warning_amber" at bounding box center [339, 128] width 12 height 12
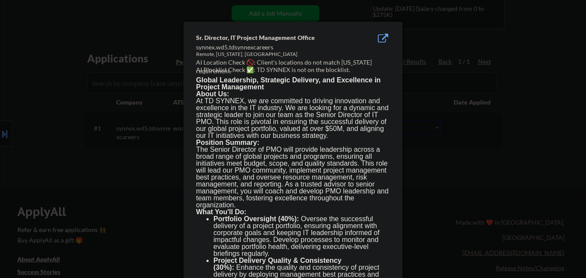
click at [453, 193] on div at bounding box center [293, 139] width 586 height 278
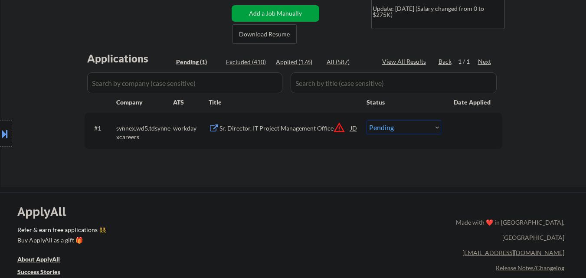
click at [434, 127] on select "Choose an option... Pending Applied Excluded (Questions) Excluded (Expired) Exc…" at bounding box center [404, 127] width 75 height 14
click at [1, 139] on button at bounding box center [5, 134] width 10 height 14
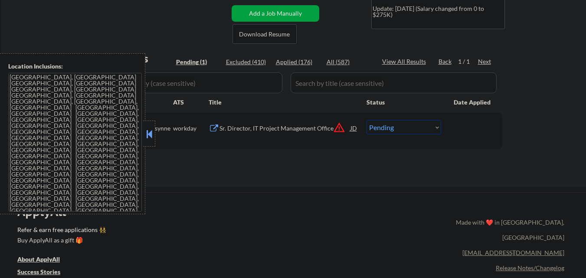
click at [0, 137] on div "Location Inclusions: Philadelphia, PA Camden, NJ Upper Darby, PA Cherry Hill, N…" at bounding box center [72, 133] width 145 height 161
click at [151, 128] on button at bounding box center [150, 134] width 10 height 13
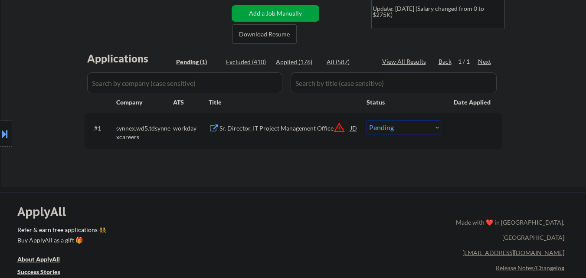
drag, startPoint x: 416, startPoint y: 125, endPoint x: 414, endPoint y: 130, distance: 4.9
click at [416, 125] on select "Choose an option... Pending Applied Excluded (Questions) Excluded (Expired) Exc…" at bounding box center [404, 127] width 75 height 14
select select ""excluded__location_""
click at [367, 120] on select "Choose an option... Pending Applied Excluded (Questions) Excluded (Expired) Exc…" at bounding box center [404, 127] width 75 height 14
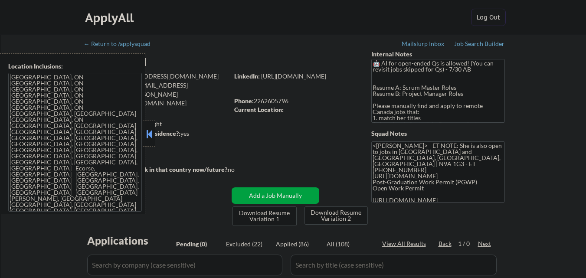
scroll to position [130, 0]
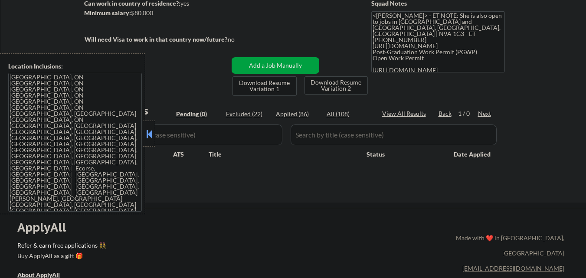
drag, startPoint x: 145, startPoint y: 135, endPoint x: 151, endPoint y: 135, distance: 5.2
click at [146, 135] on button at bounding box center [150, 134] width 10 height 13
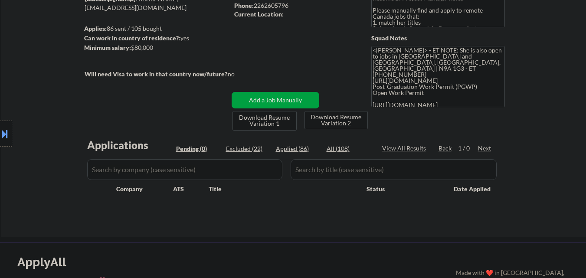
scroll to position [43, 0]
